Goal: Task Accomplishment & Management: Use online tool/utility

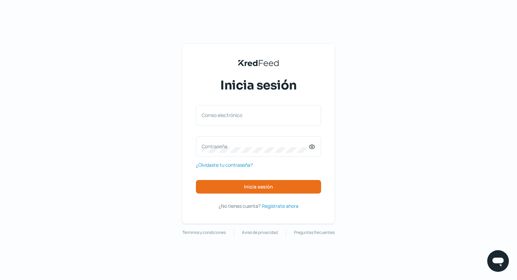
scroll to position [0, 3]
click at [277, 106] on div "Correo electrónico" at bounding box center [258, 115] width 125 height 20
type input "[PERSON_NAME][EMAIL_ADDRESS][PERSON_NAME][DOMAIN_NAME]"
click at [276, 144] on label "Contraseña" at bounding box center [255, 146] width 107 height 6
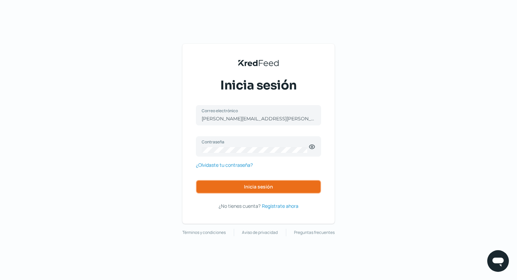
click at [275, 186] on button "Inicia sesión" at bounding box center [258, 187] width 125 height 14
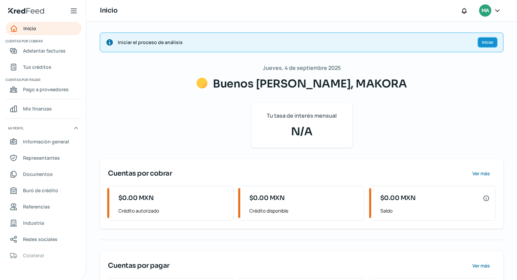
click at [488, 43] on span "Iniciar" at bounding box center [488, 42] width 12 height 4
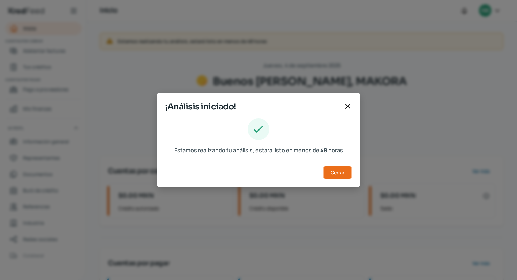
click at [338, 170] on span "Cerrar" at bounding box center [338, 172] width 14 height 5
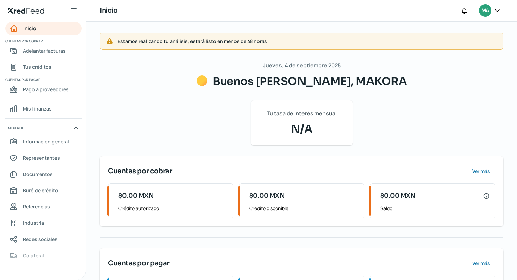
click at [493, 9] on div at bounding box center [498, 10] width 12 height 13
click at [501, 10] on div at bounding box center [498, 10] width 12 height 13
click at [494, 10] on div at bounding box center [498, 10] width 12 height 13
click at [501, 10] on icon at bounding box center [497, 10] width 7 height 7
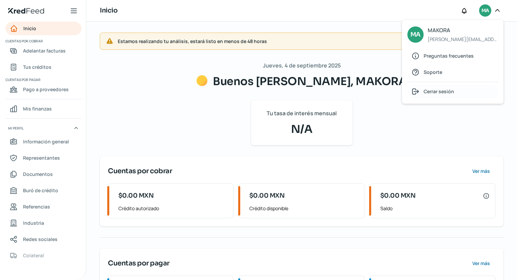
click at [453, 92] on span "Cerrar sesión" at bounding box center [439, 91] width 30 height 8
